Goal: Obtain resource: Obtain resource

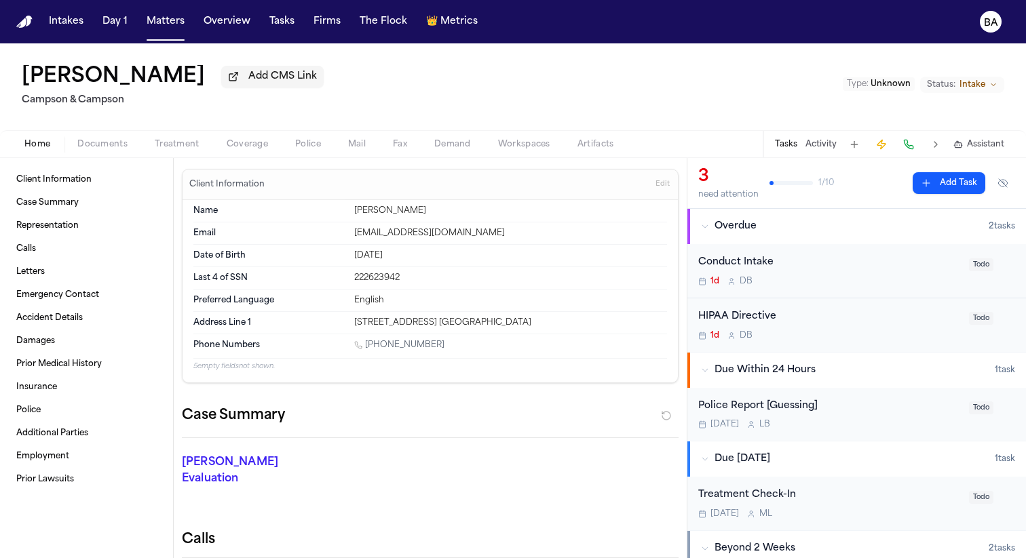
click at [121, 150] on span "Documents" at bounding box center [102, 144] width 50 height 11
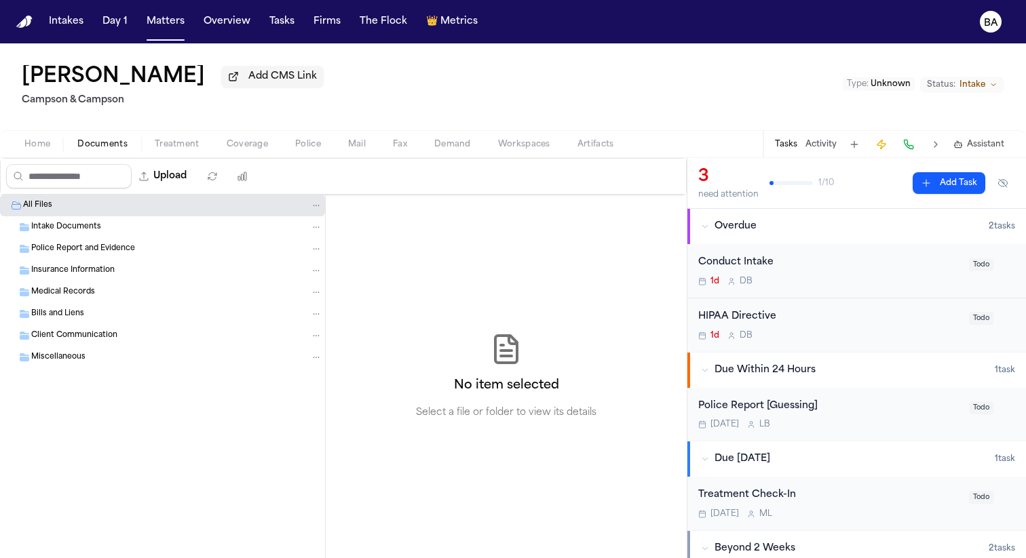
click at [90, 225] on span "Intake Documents" at bounding box center [66, 228] width 70 height 12
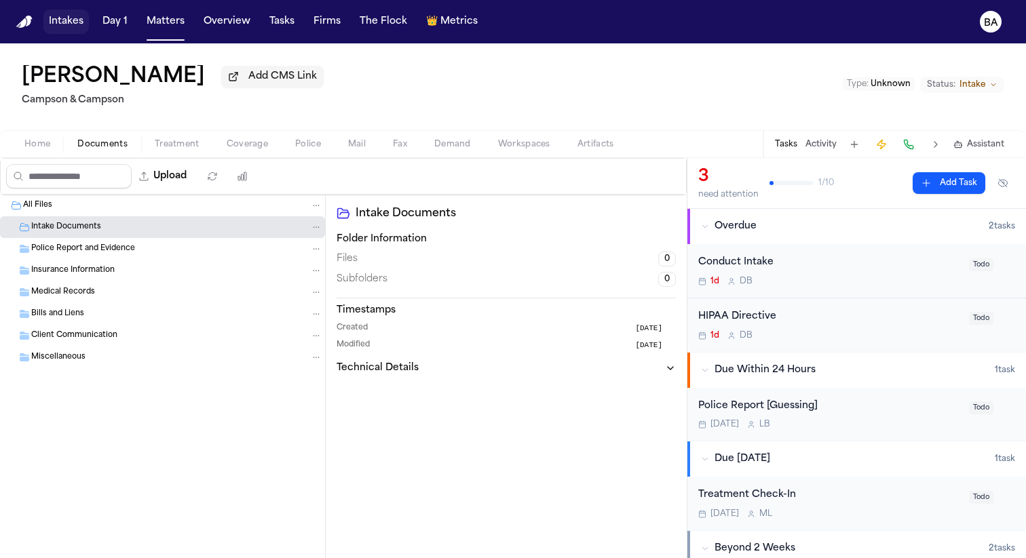
click at [65, 19] on button "Intakes" at bounding box center [65, 21] width 45 height 24
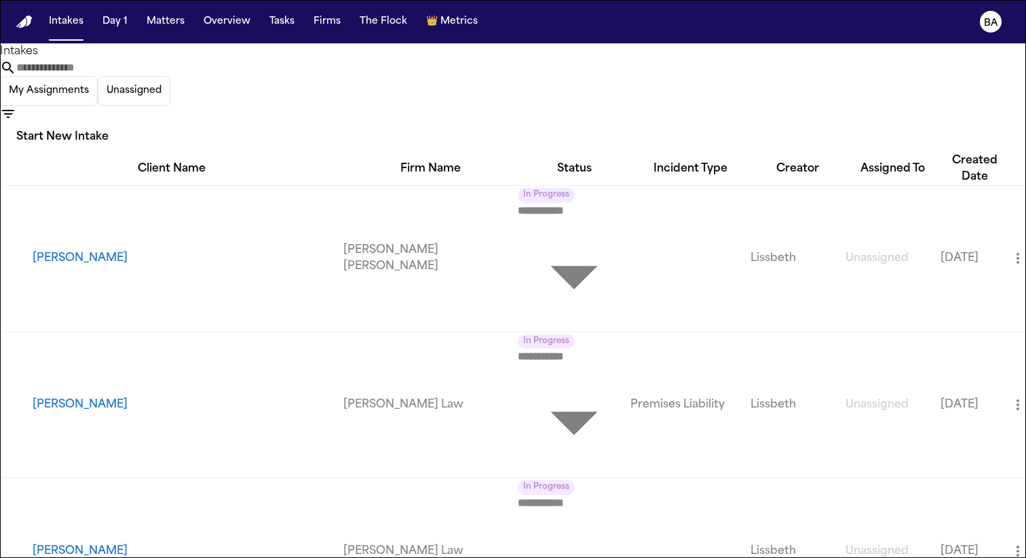
click at [125, 73] on input "text" at bounding box center [70, 68] width 109 height 16
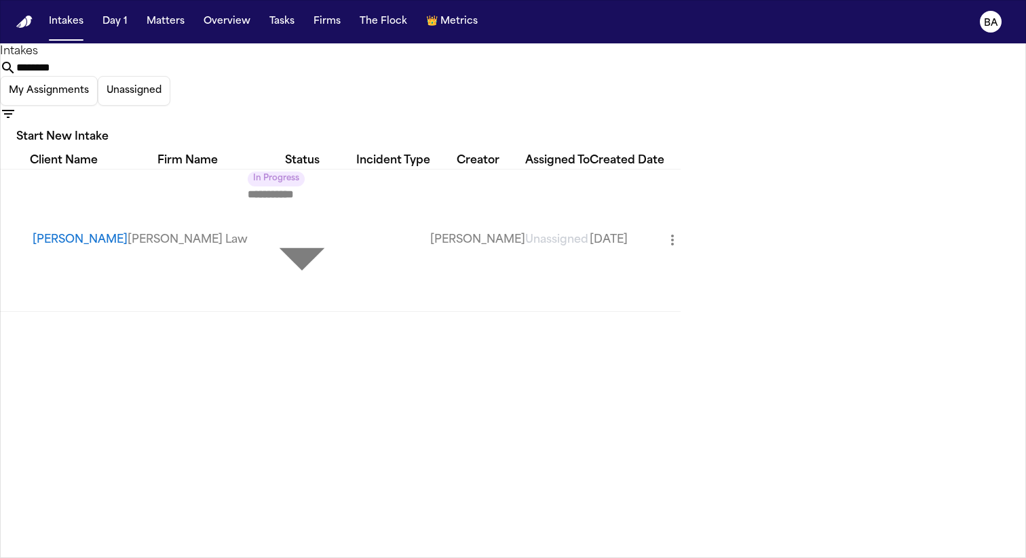
type input "********"
click at [174, 24] on button "Matters" at bounding box center [165, 21] width 49 height 24
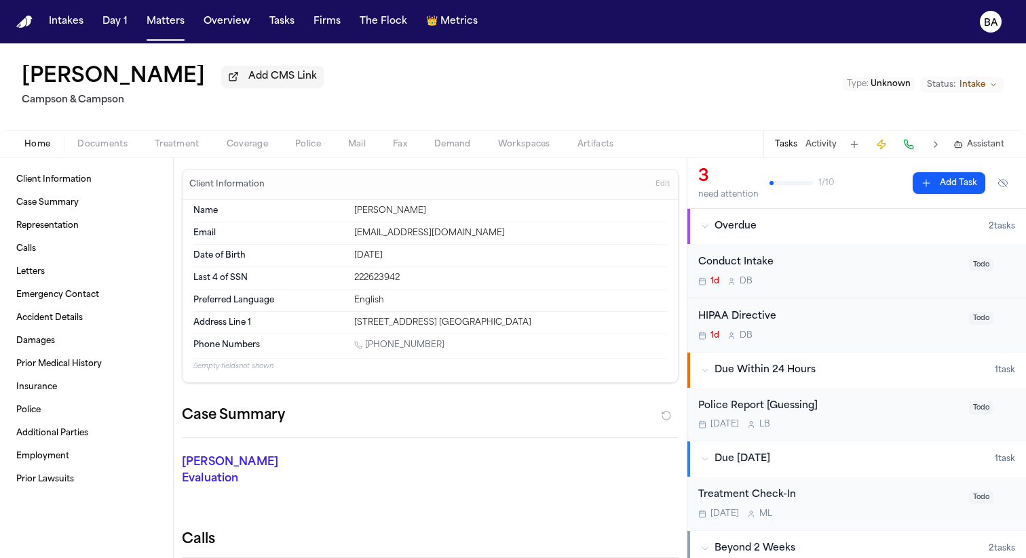
click at [102, 135] on div "Home Documents Treatment Coverage Police Mail Fax Demand Workspaces Artifacts T…" at bounding box center [513, 143] width 1026 height 27
click at [100, 139] on button "Documents" at bounding box center [102, 144] width 77 height 16
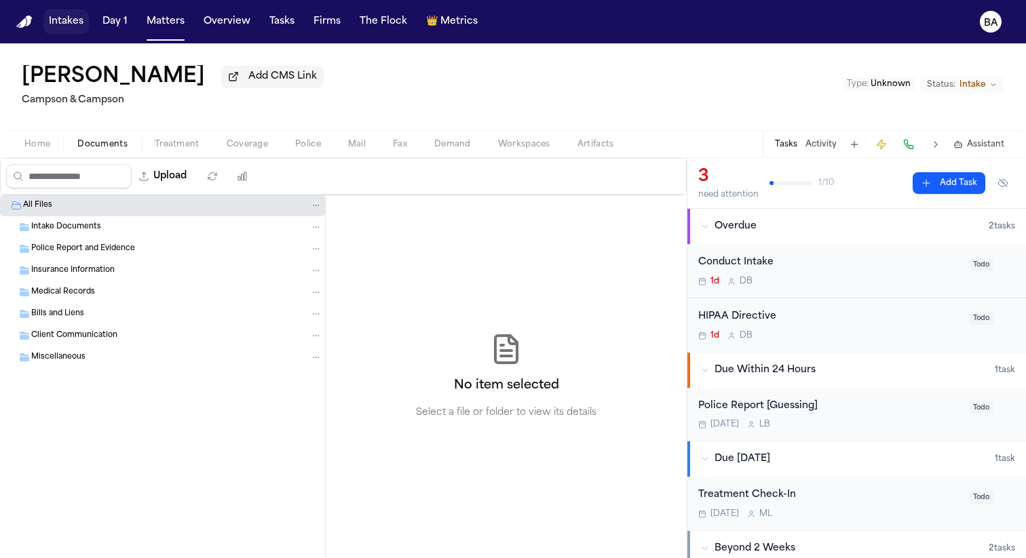
click at [56, 9] on button "Intakes" at bounding box center [65, 21] width 45 height 24
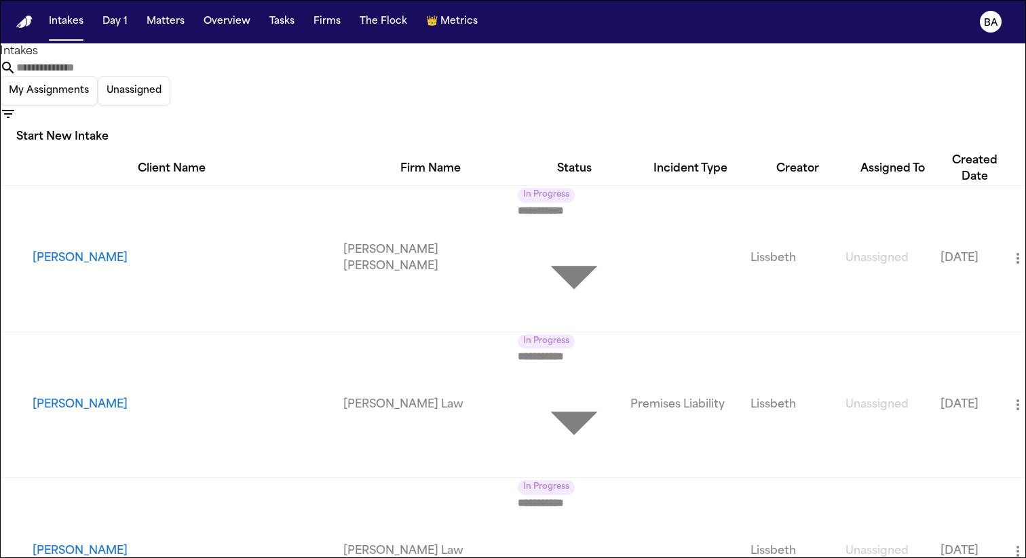
click at [840, 66] on div "My Assignments Unassigned Start New Intake" at bounding box center [513, 106] width 1026 height 93
click at [16, 106] on icon "button" at bounding box center [8, 114] width 16 height 16
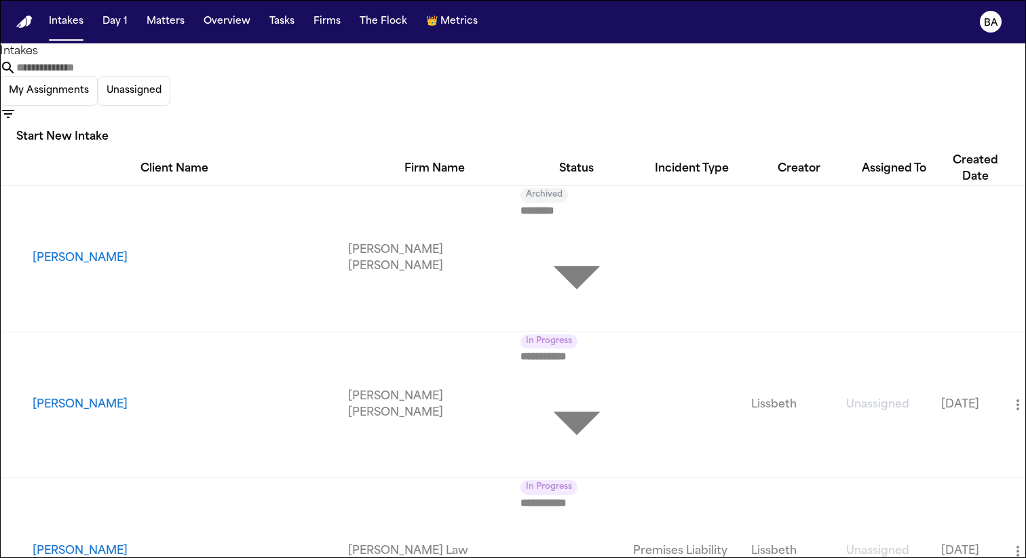
click at [575, 558] on div at bounding box center [513, 558] width 1026 height 0
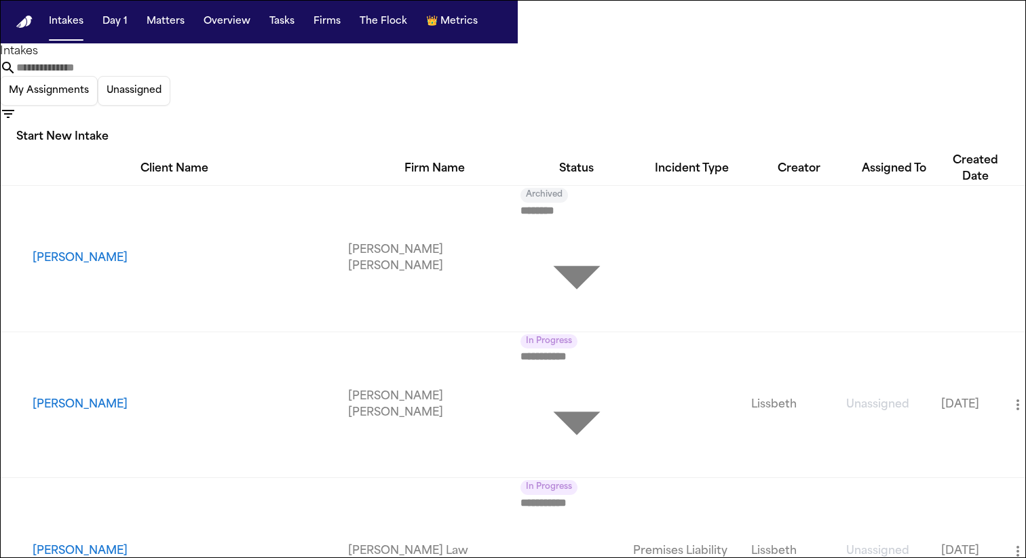
click at [125, 74] on input "text" at bounding box center [70, 68] width 109 height 16
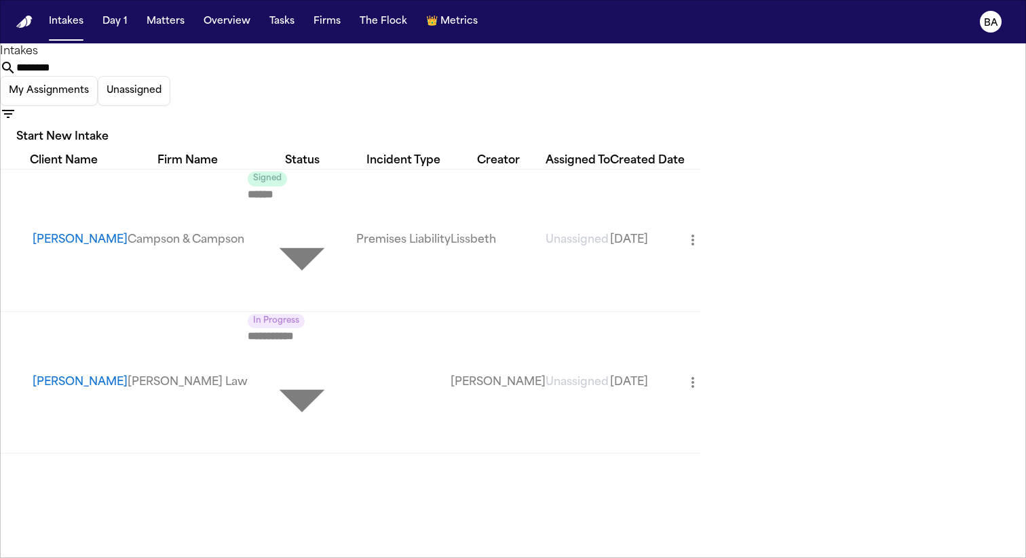
type input "********"
click at [45, 232] on button "[PERSON_NAME]" at bounding box center [80, 240] width 95 height 16
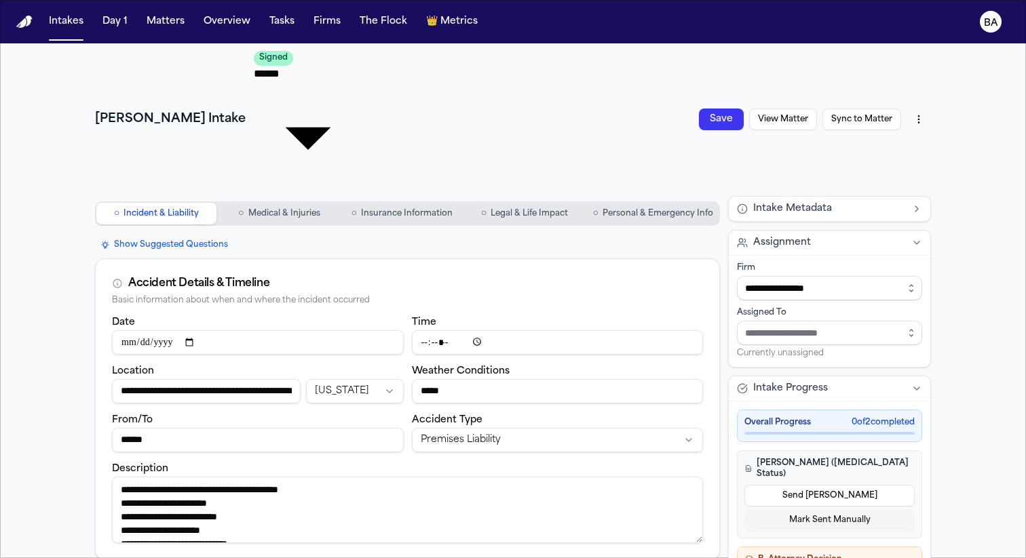
click at [917, 62] on html "**********" at bounding box center [513, 279] width 1026 height 558
click at [901, 93] on div "Export to PDF" at bounding box center [887, 90] width 80 height 22
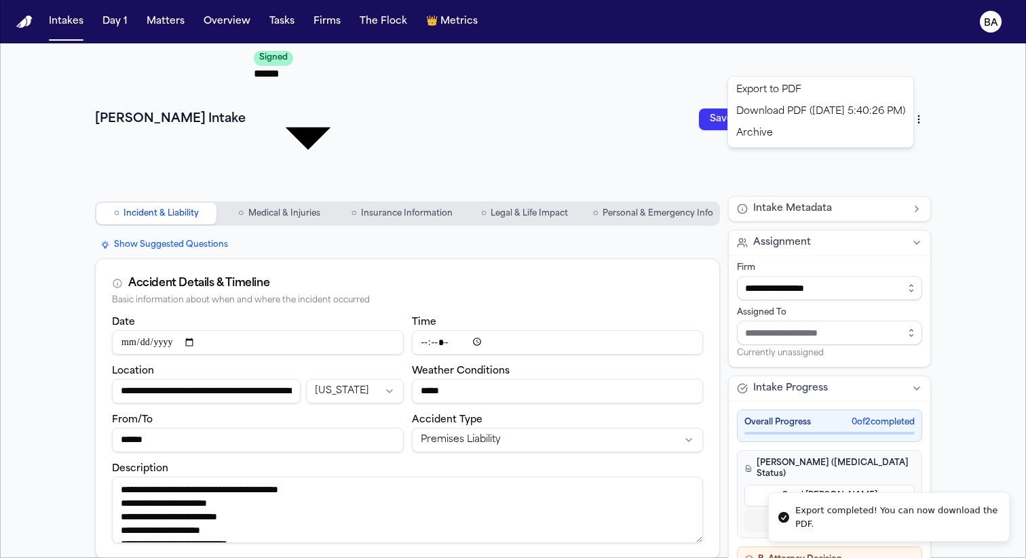
click at [916, 65] on html "**********" at bounding box center [513, 279] width 1026 height 558
click at [882, 112] on div "Download PDF (9/12/2025, 5:40:26 PM)" at bounding box center [821, 112] width 180 height 22
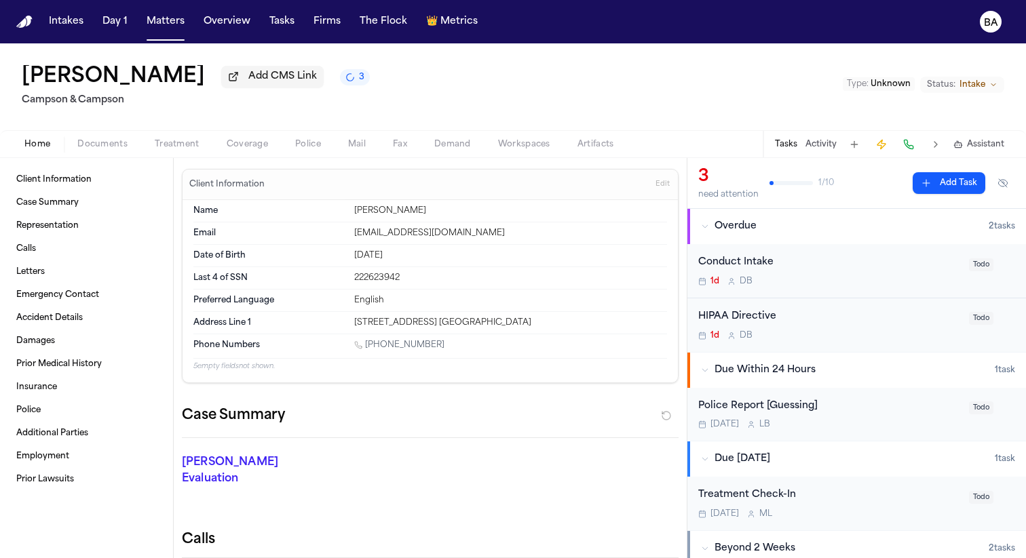
click at [117, 149] on span "Documents" at bounding box center [102, 144] width 50 height 11
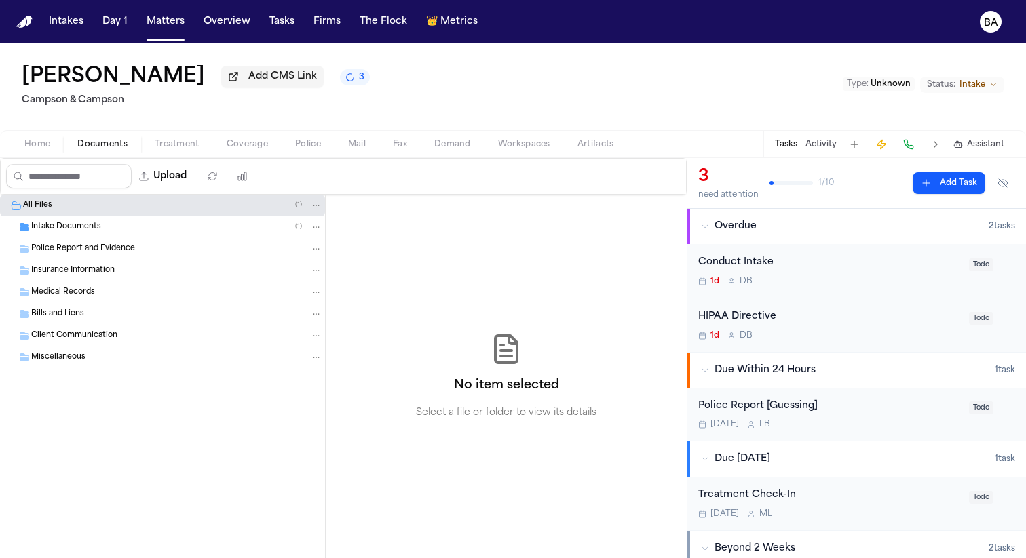
click at [110, 233] on div "Intake Documents ( 1 )" at bounding box center [176, 227] width 291 height 12
